Goal: Task Accomplishment & Management: Manage account settings

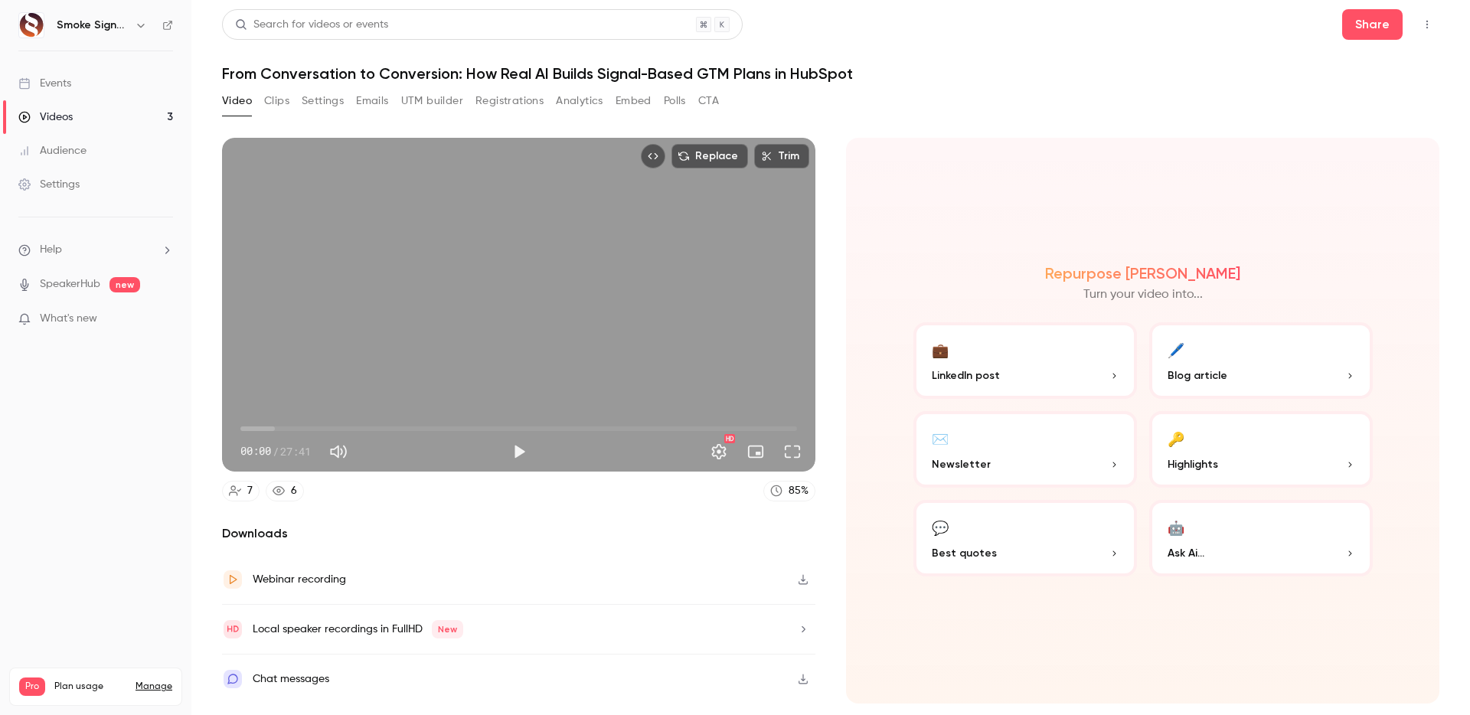
click at [135, 31] on icon "button" at bounding box center [141, 25] width 12 height 12
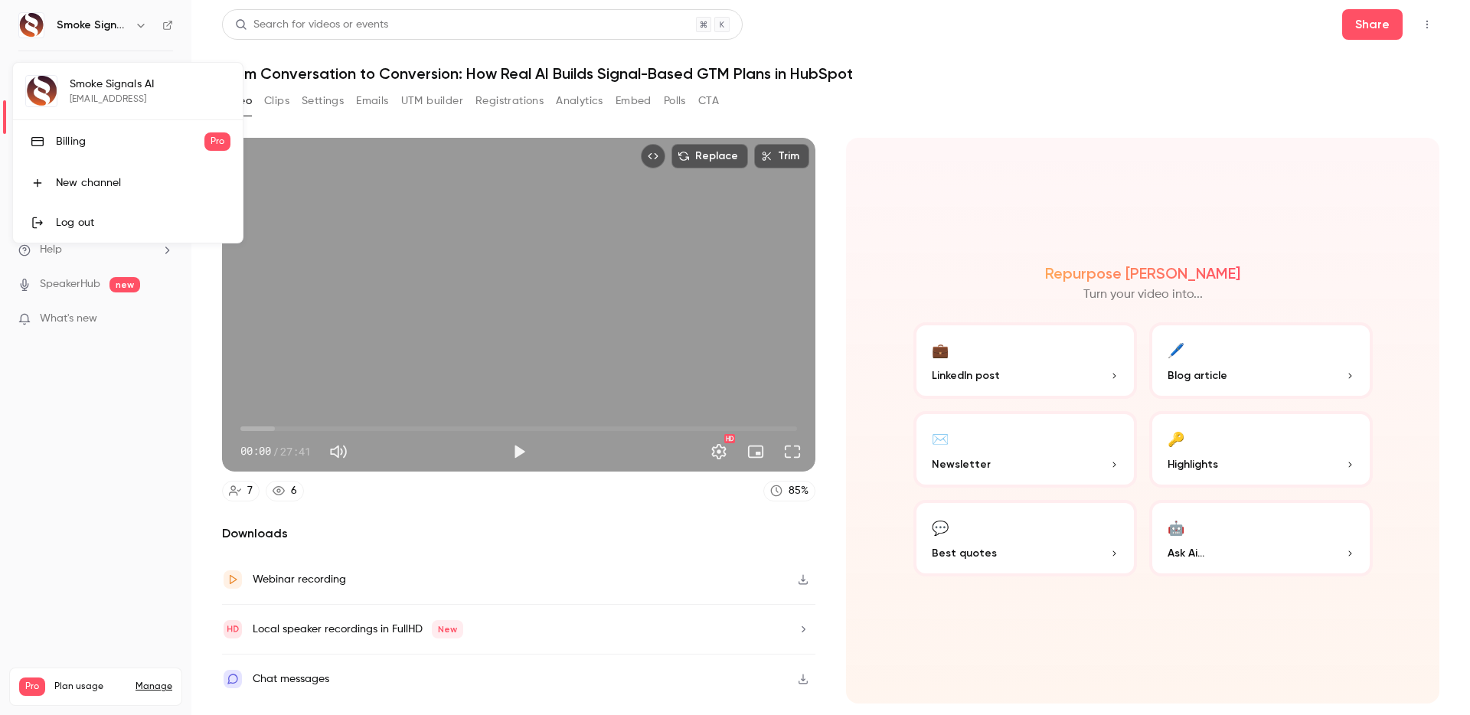
click at [133, 428] on div at bounding box center [735, 357] width 1470 height 715
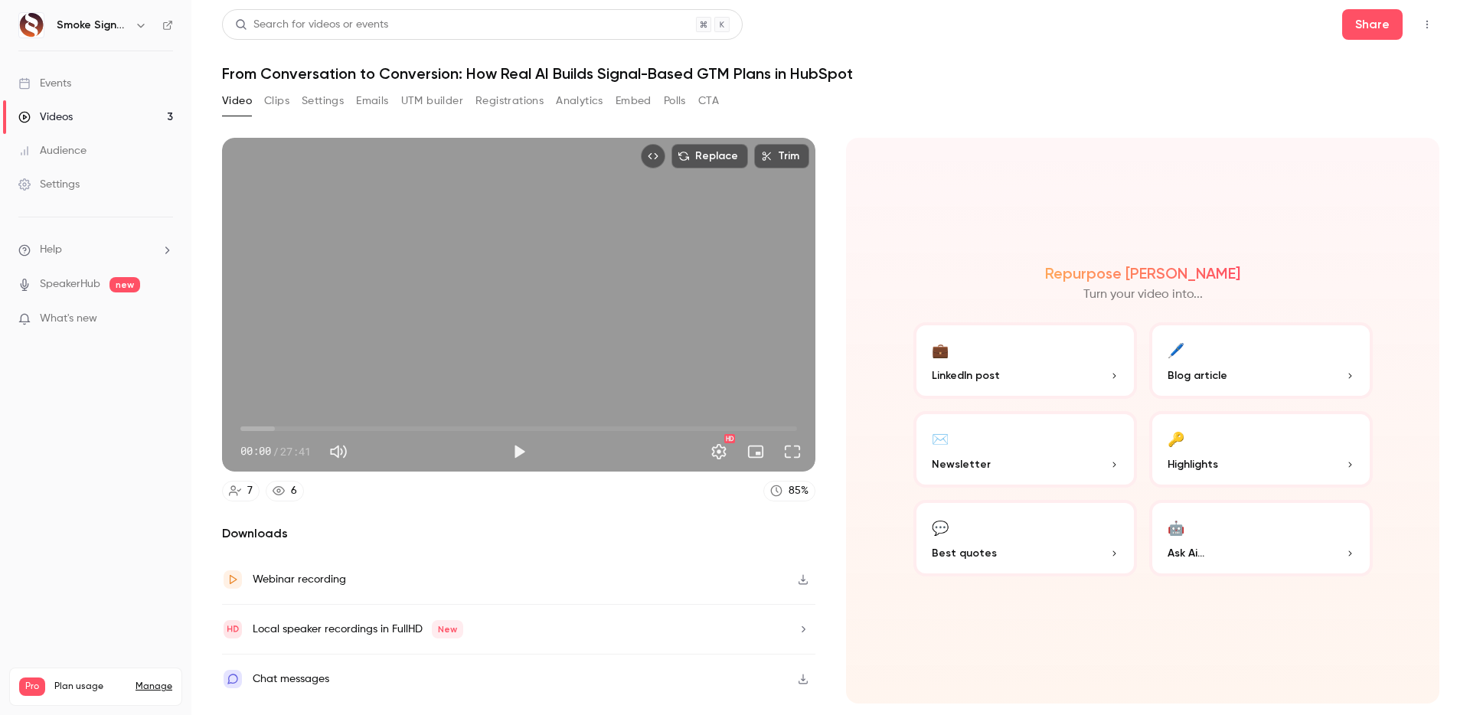
click at [72, 177] on div "Settings" at bounding box center [48, 184] width 61 height 15
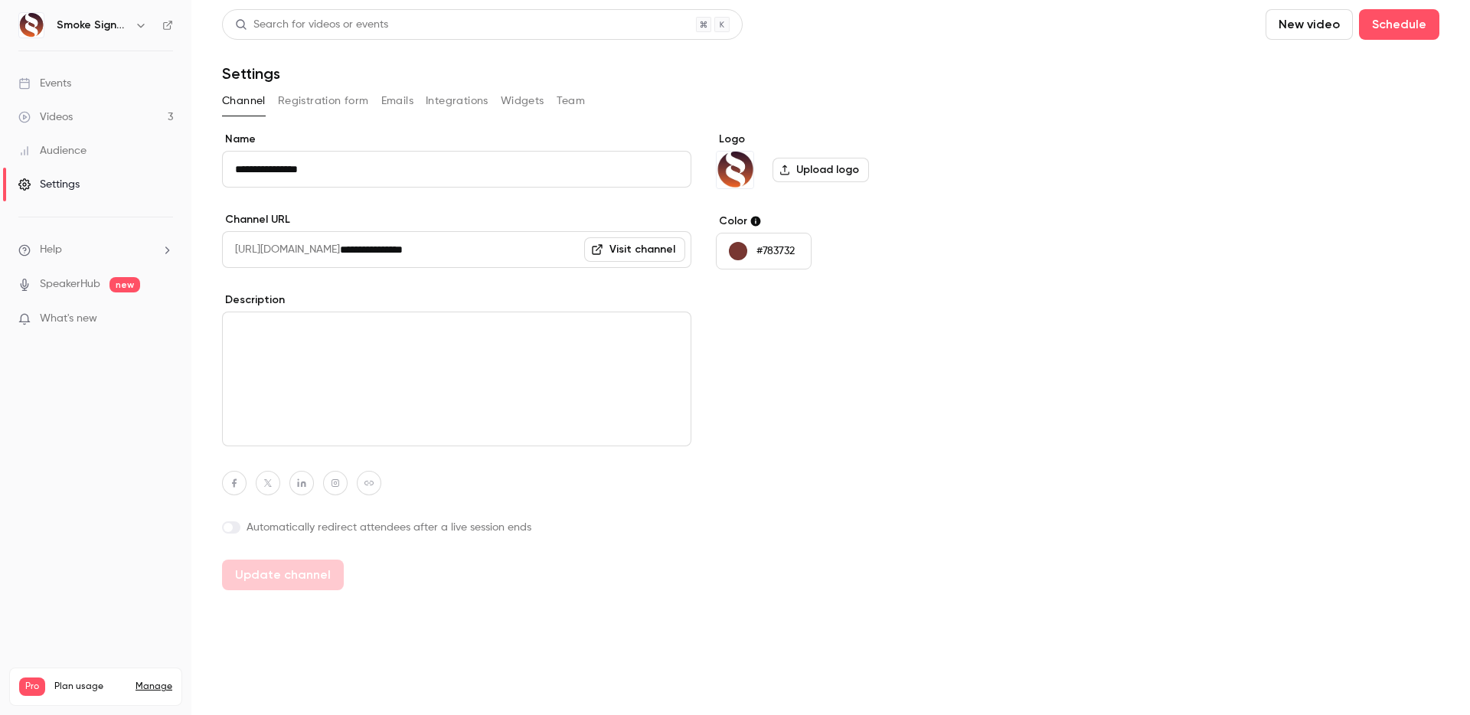
click at [563, 103] on button "Team" at bounding box center [571, 101] width 29 height 24
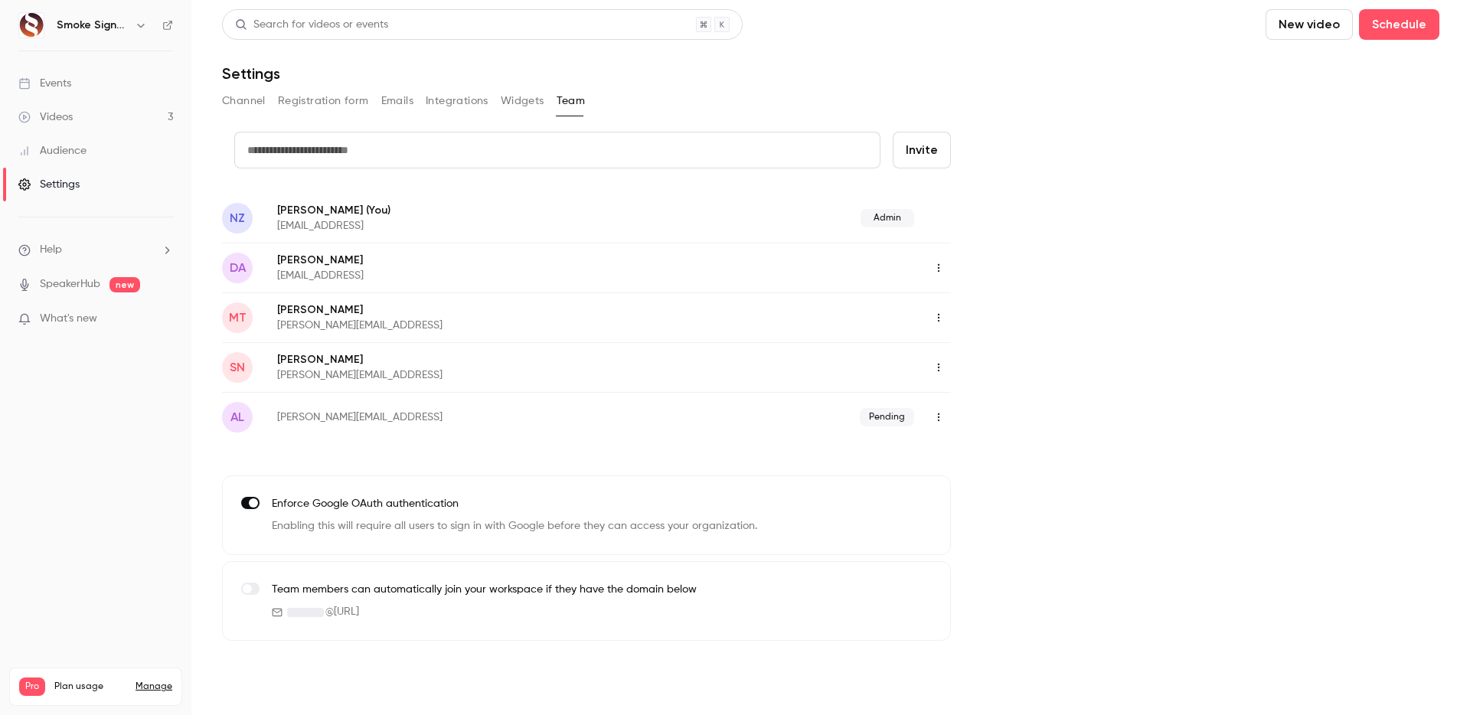
click at [937, 416] on icon "button" at bounding box center [938, 417] width 12 height 11
click at [977, 507] on li "Delete invitation" at bounding box center [1009, 496] width 165 height 40
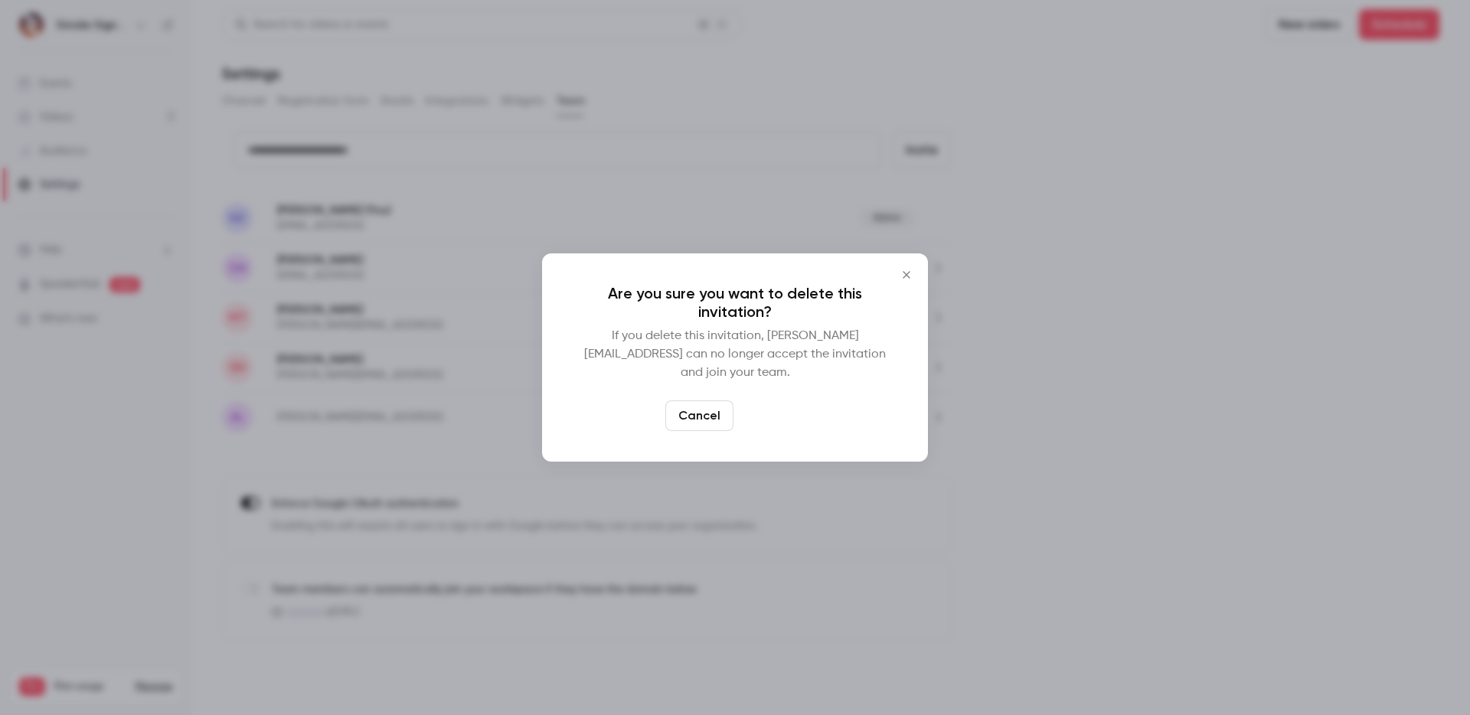
click at [759, 410] on button "Delete" at bounding box center [773, 415] width 66 height 31
